Goal: Navigation & Orientation: Find specific page/section

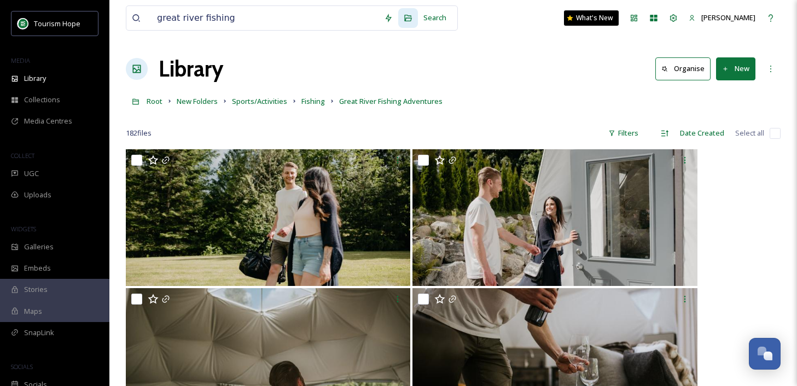
scroll to position [5064, 0]
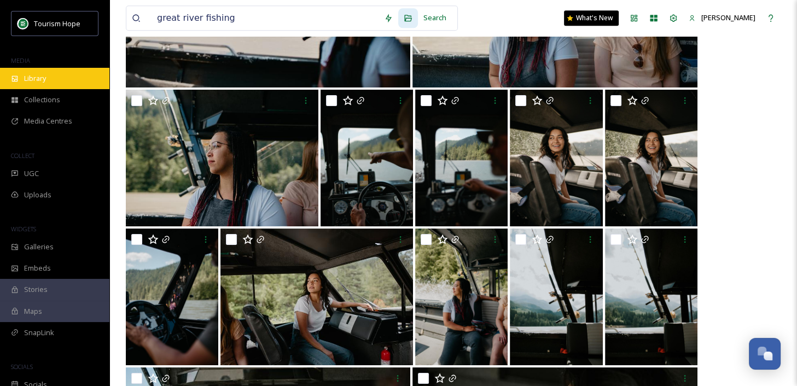
click at [49, 81] on div "Library" at bounding box center [54, 78] width 109 height 21
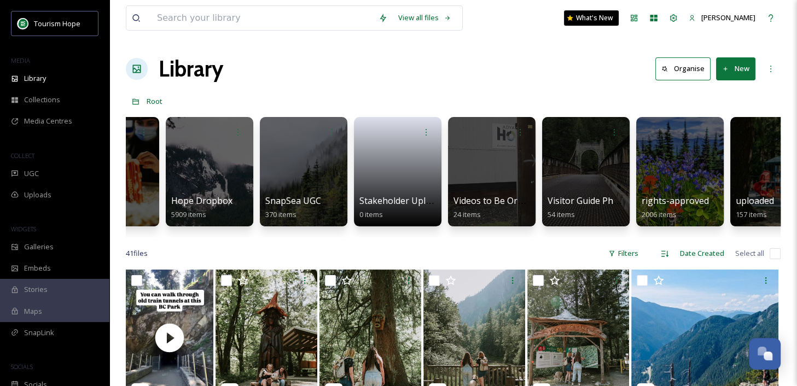
scroll to position [0, 530]
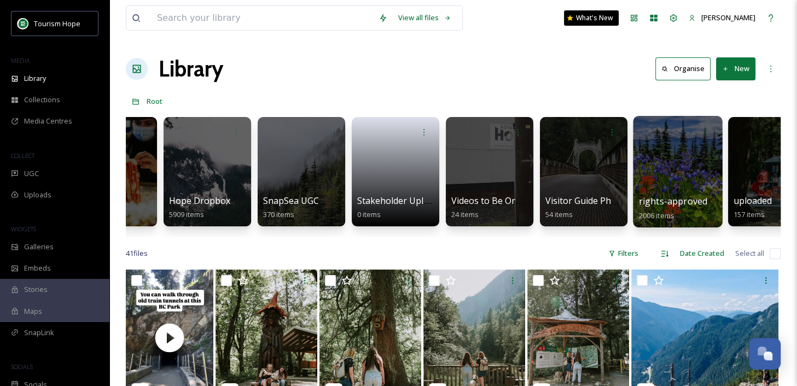
click at [678, 184] on div at bounding box center [677, 172] width 89 height 112
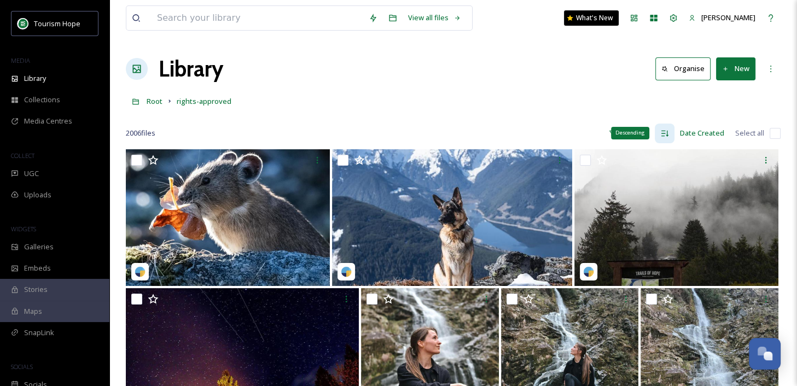
click at [667, 132] on icon at bounding box center [665, 133] width 9 height 9
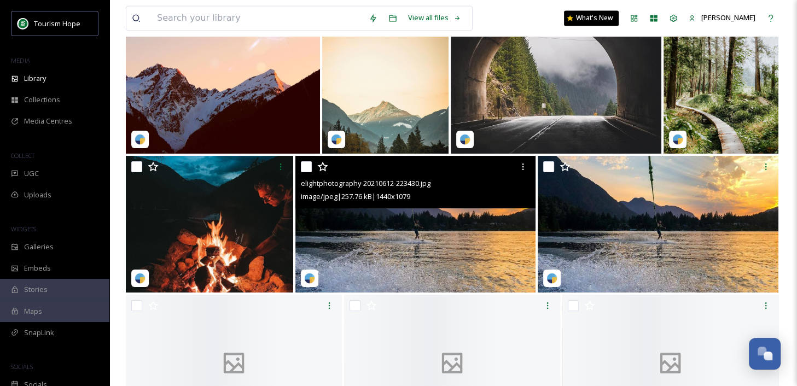
scroll to position [9590, 0]
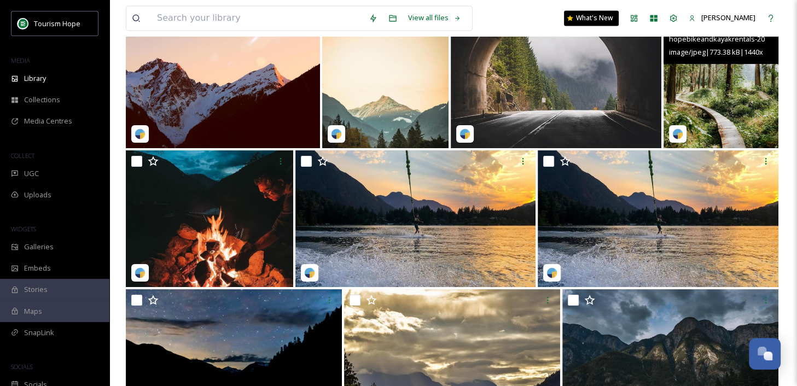
click at [710, 112] on img at bounding box center [721, 79] width 115 height 137
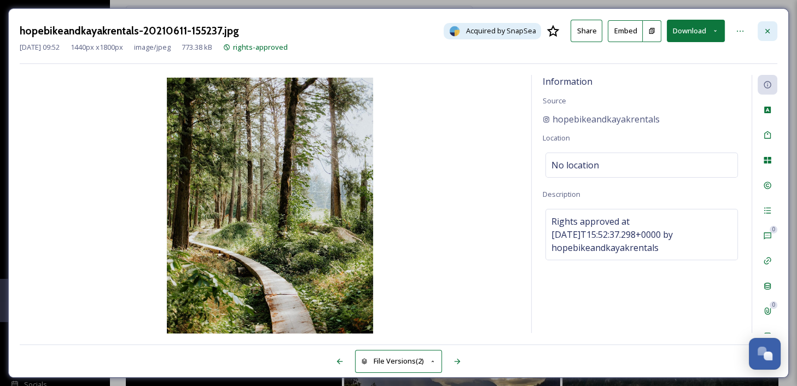
click at [772, 33] on div at bounding box center [768, 31] width 20 height 20
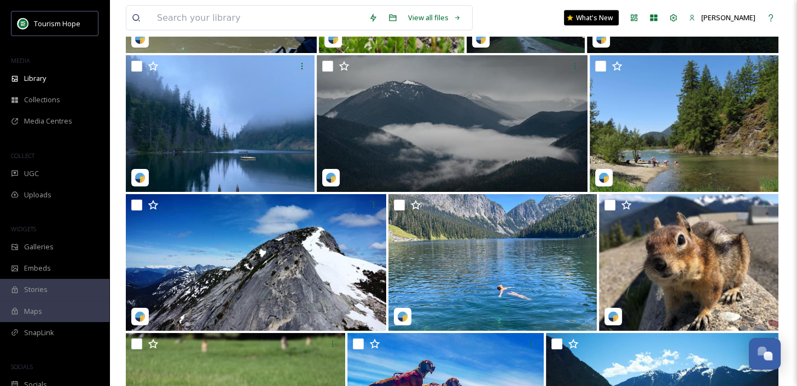
scroll to position [10380, 0]
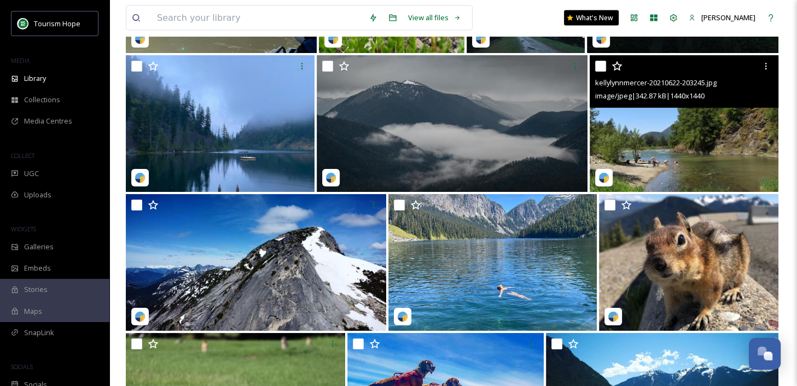
click at [684, 155] on img at bounding box center [684, 123] width 189 height 137
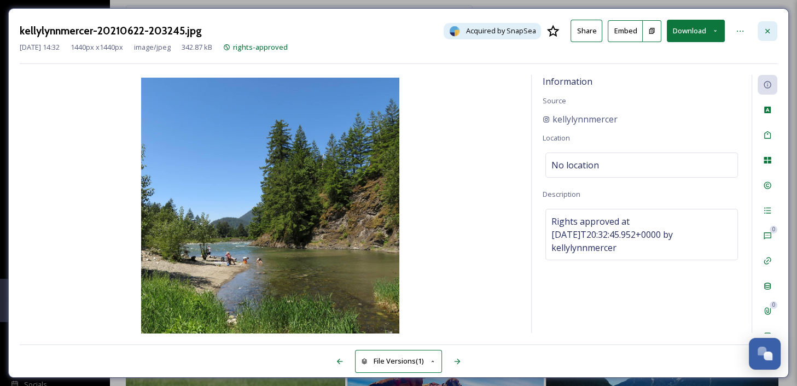
click at [775, 27] on div at bounding box center [768, 31] width 20 height 20
